Goal: Transaction & Acquisition: Purchase product/service

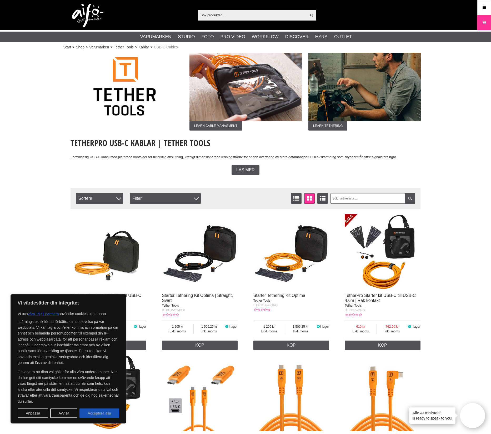
click at [106, 410] on button "Acceptera alla" at bounding box center [99, 412] width 40 height 9
checkbox input "true"
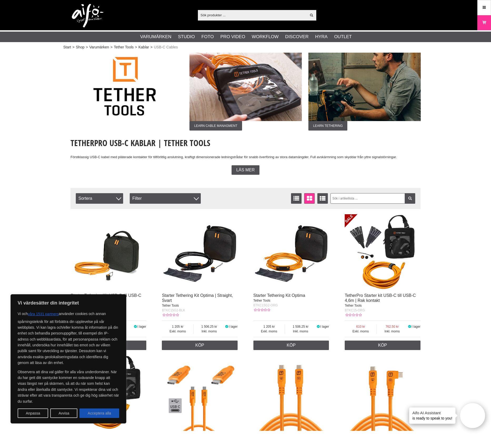
checkbox input "true"
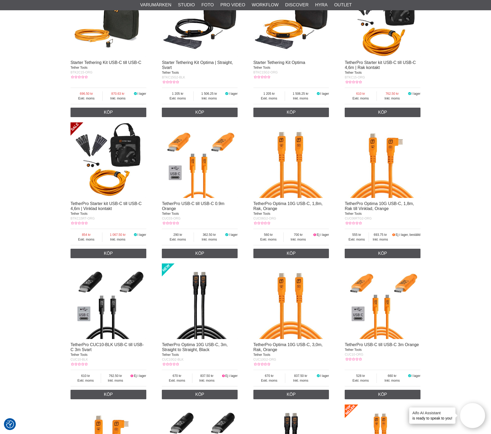
scroll to position [293, 0]
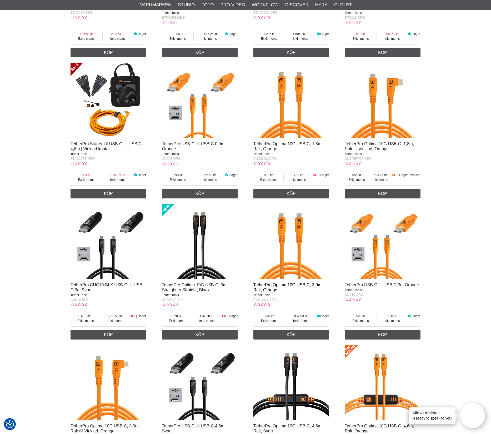
click at [300, 284] on link "TetherPro Optima 10G USB-C, 3,0m, Rak, Orange" at bounding box center [287, 287] width 69 height 9
